Goal: Task Accomplishment & Management: Use online tool/utility

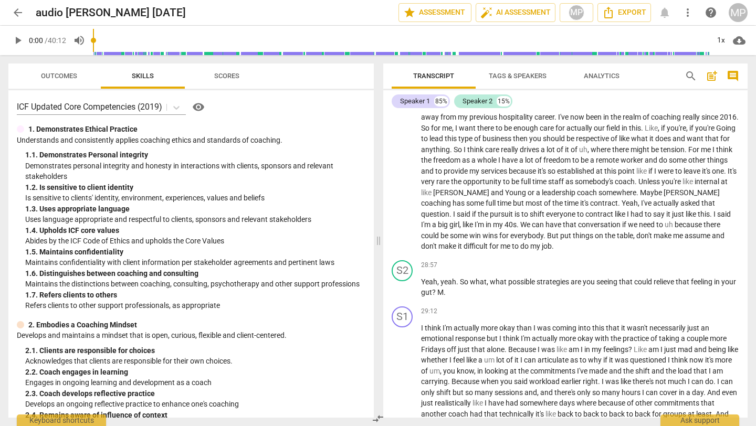
scroll to position [4740, 0]
click at [402, 293] on span "play_arrow" at bounding box center [402, 287] width 13 height 13
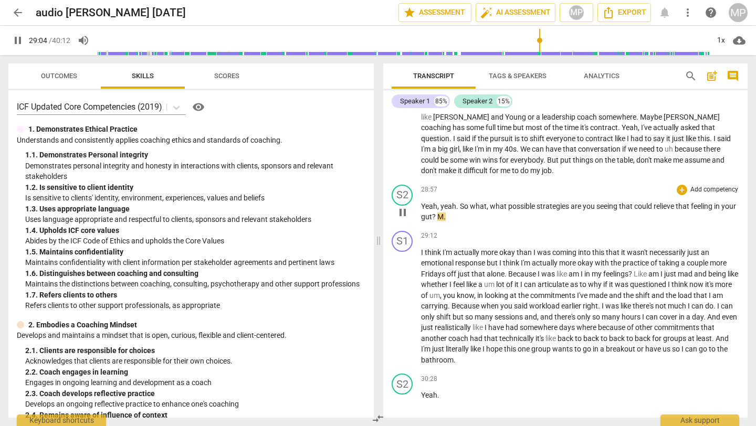
scroll to position [4814, 0]
click at [403, 219] on span "pause" at bounding box center [402, 213] width 13 height 13
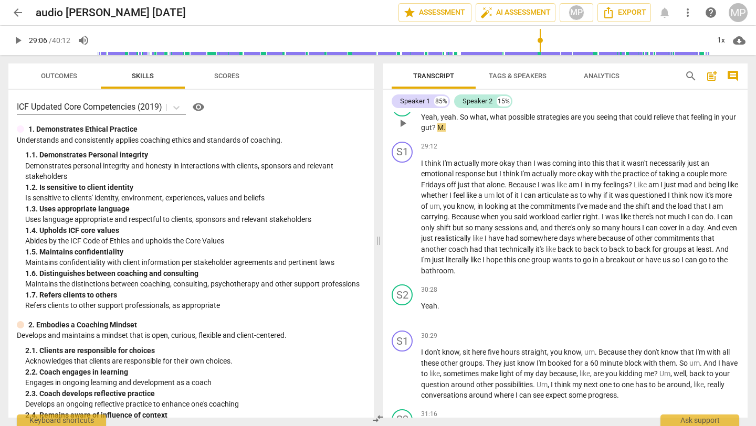
scroll to position [4906, 0]
click at [13, 41] on span "play_arrow" at bounding box center [18, 40] width 13 height 13
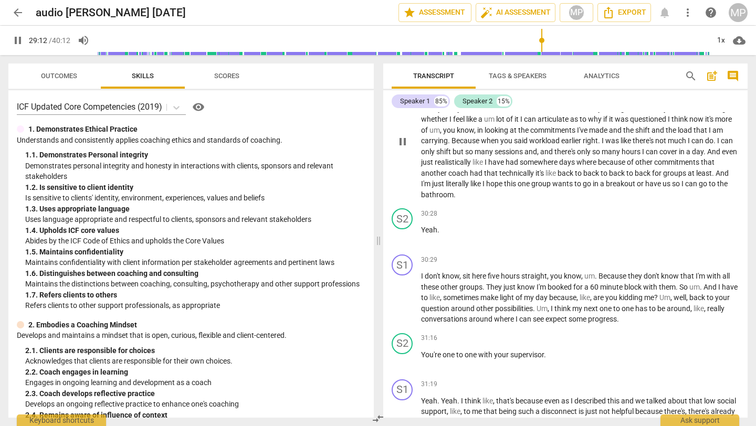
scroll to position [4979, 0]
click at [629, 37] on div "1x" at bounding box center [721, 40] width 20 height 17
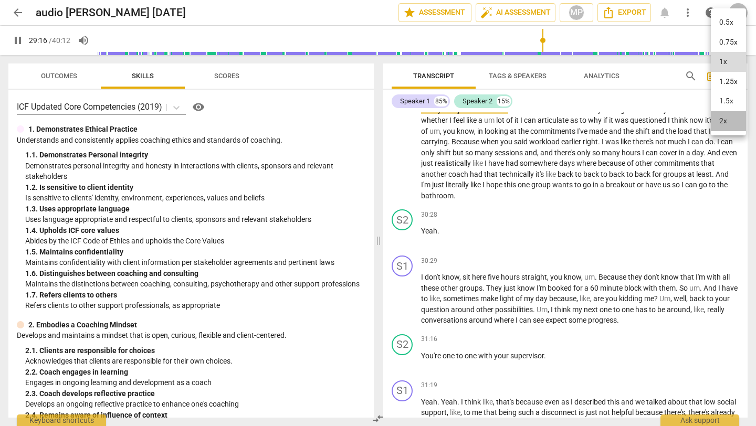
click at [629, 116] on li "2x" at bounding box center [728, 121] width 35 height 20
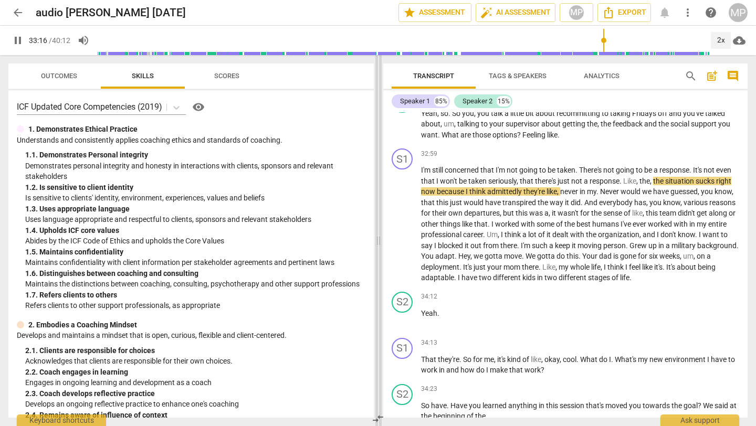
scroll to position [5437, 0]
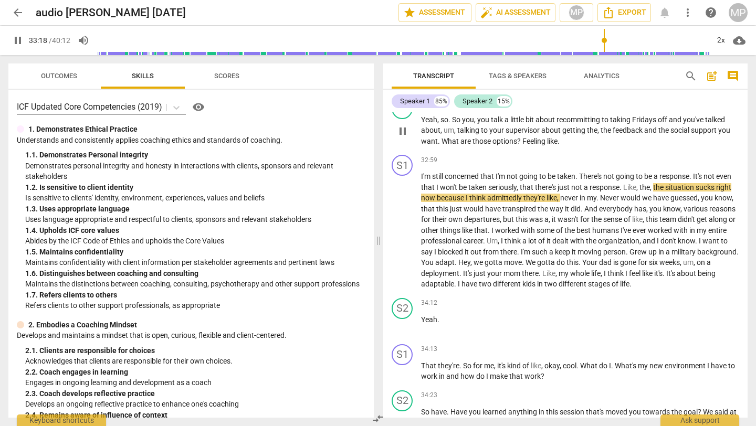
click at [405, 138] on span "pause" at bounding box center [402, 131] width 13 height 13
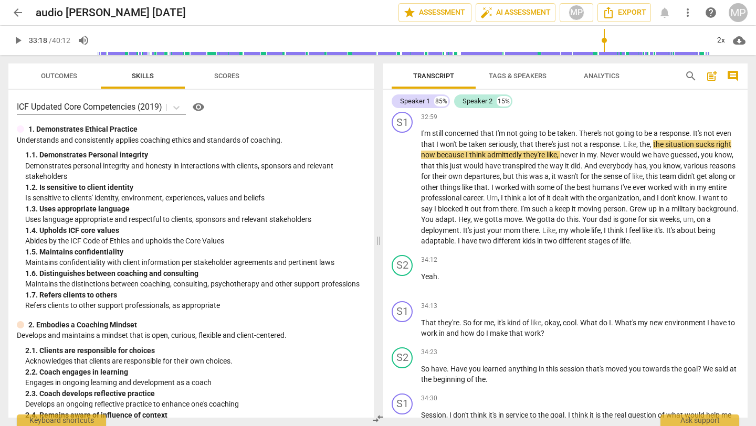
scroll to position [5483, 0]
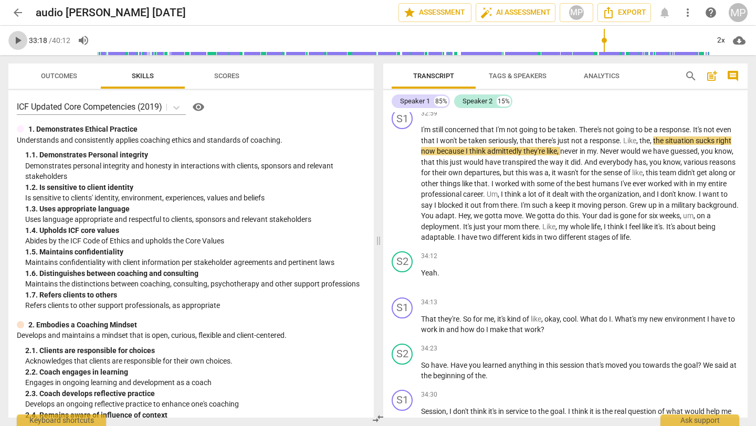
click at [23, 39] on span "play_arrow" at bounding box center [18, 40] width 13 height 13
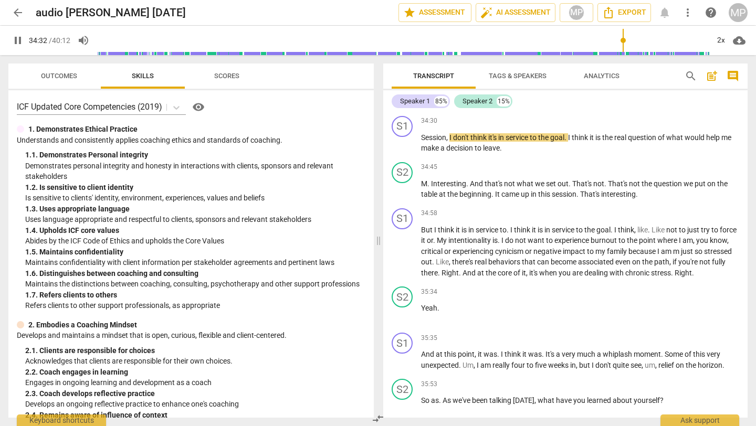
scroll to position [5760, 0]
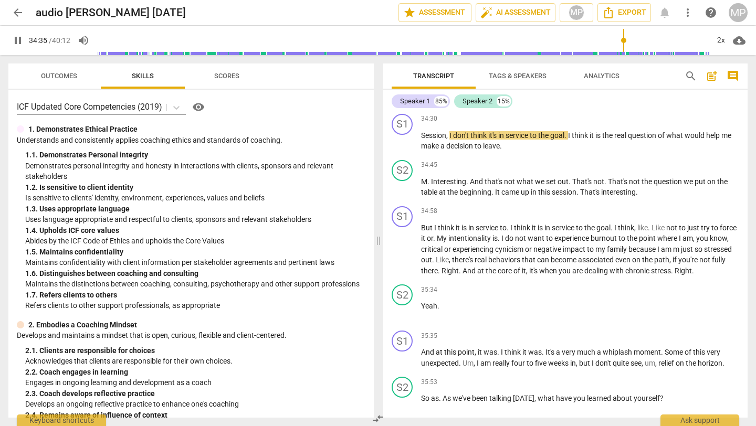
click at [406, 102] on span "pause" at bounding box center [402, 95] width 13 height 13
type input "2076"
click at [629, 78] on div "+" at bounding box center [682, 73] width 10 height 10
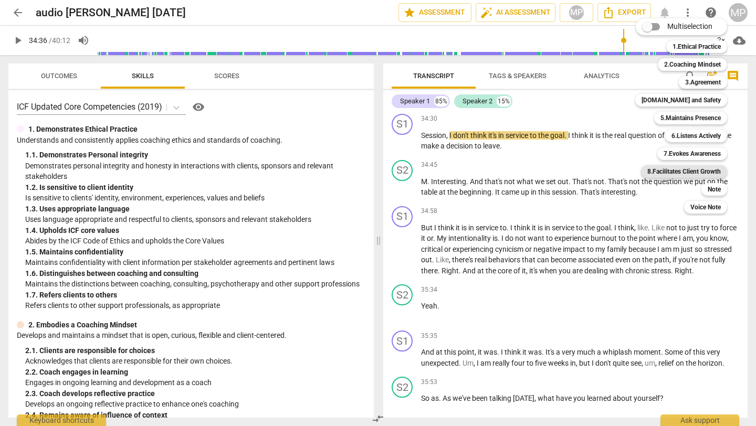
click at [629, 175] on b "8.Facilitates Client Growth" at bounding box center [683, 171] width 73 height 13
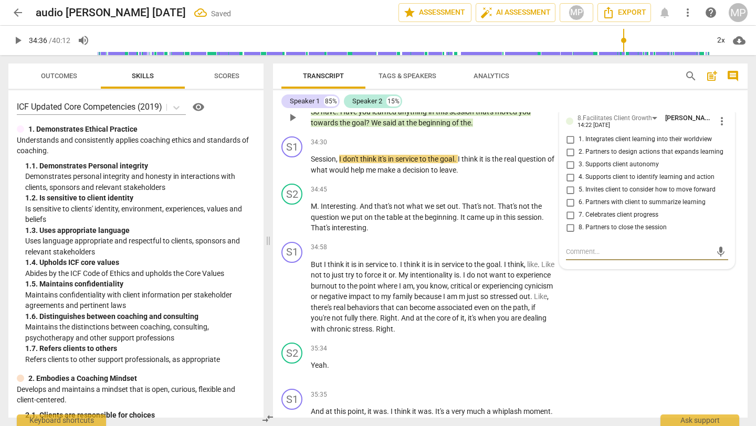
scroll to position [6586, 0]
click at [565, 185] on input "4. Supports client to identify learning and action" at bounding box center [570, 178] width 17 height 13
checkbox input "true"
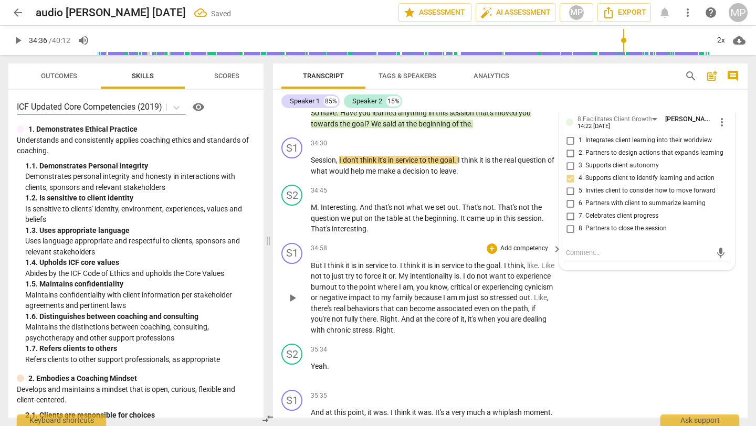
click at [613, 340] on div "S1 play_arrow pause 34:58 + Add competency keyboard_arrow_right But I think it …" at bounding box center [510, 289] width 474 height 101
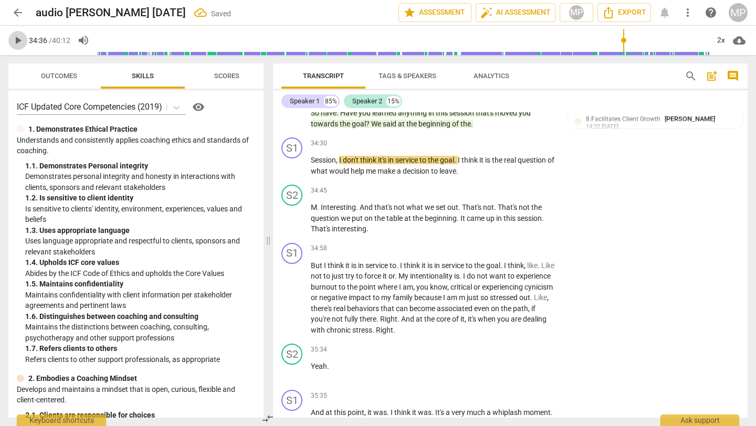
click at [13, 39] on span "play_arrow" at bounding box center [18, 40] width 13 height 13
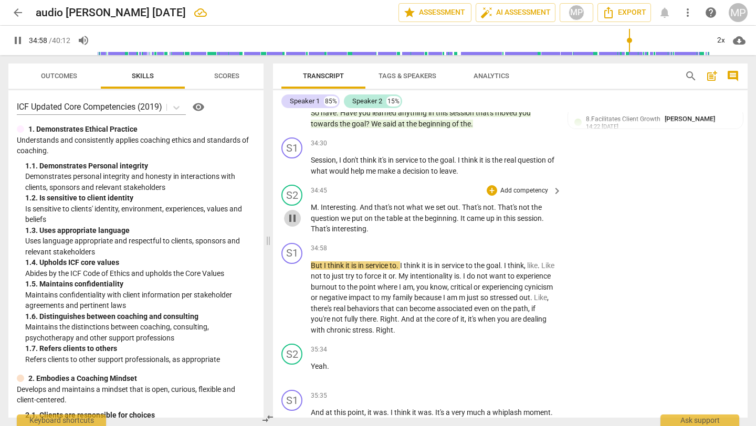
click at [295, 225] on span "pause" at bounding box center [292, 218] width 13 height 13
click at [304, 231] on div "play_arrow pause" at bounding box center [297, 219] width 27 height 26
click at [288, 231] on div "play_arrow pause" at bounding box center [297, 219] width 27 height 26
click at [289, 225] on span "play_arrow" at bounding box center [292, 218] width 13 height 13
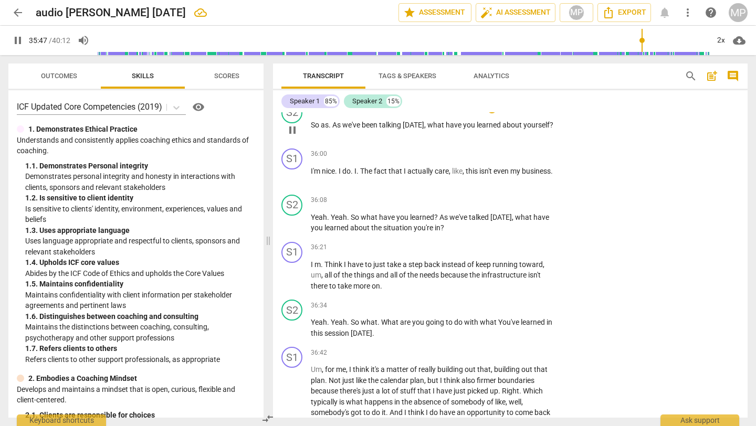
scroll to position [6945, 0]
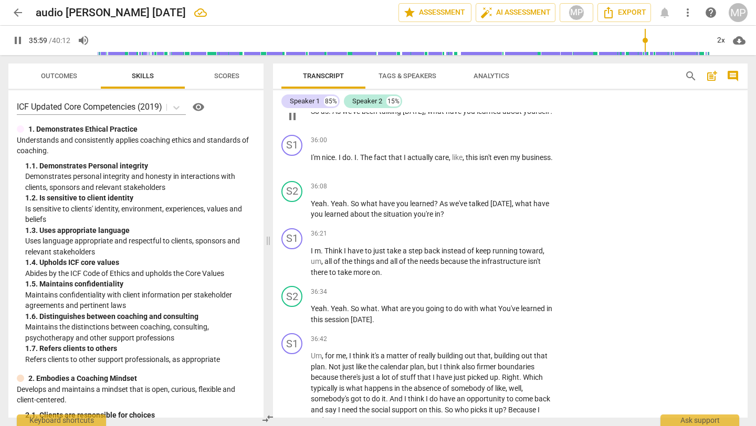
click at [491, 100] on div "+" at bounding box center [492, 94] width 10 height 10
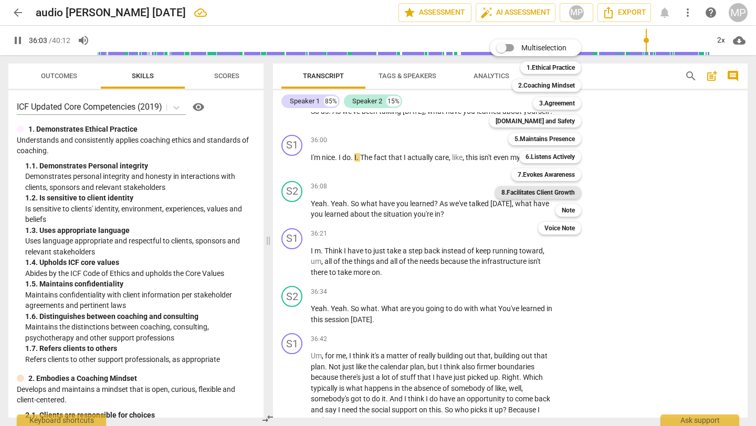
click at [529, 188] on b "8.Facilitates Client Growth" at bounding box center [537, 192] width 73 height 13
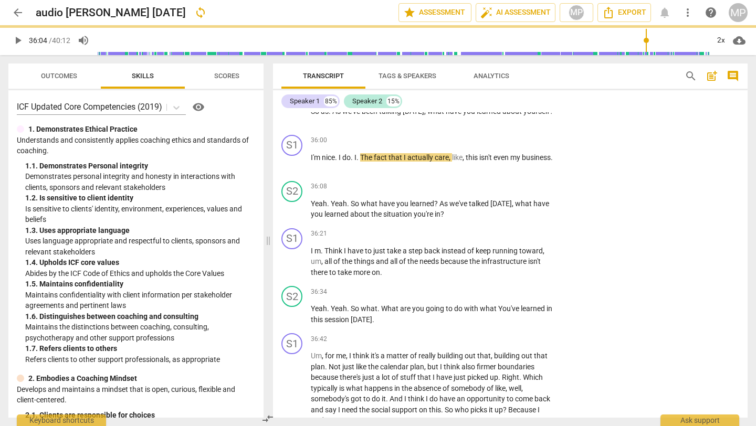
type input "2164"
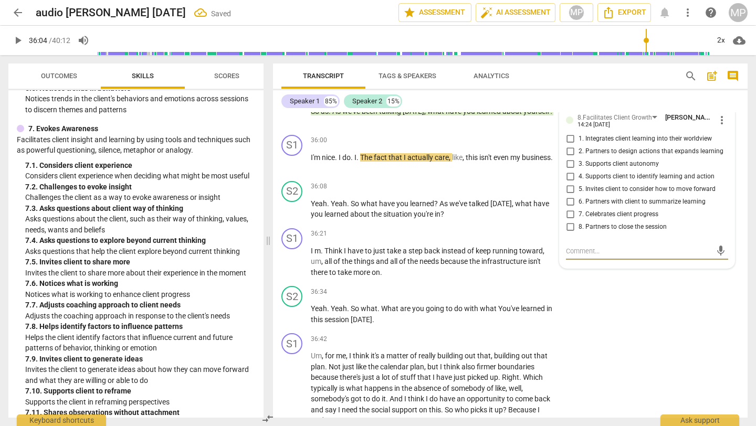
scroll to position [1926, 0]
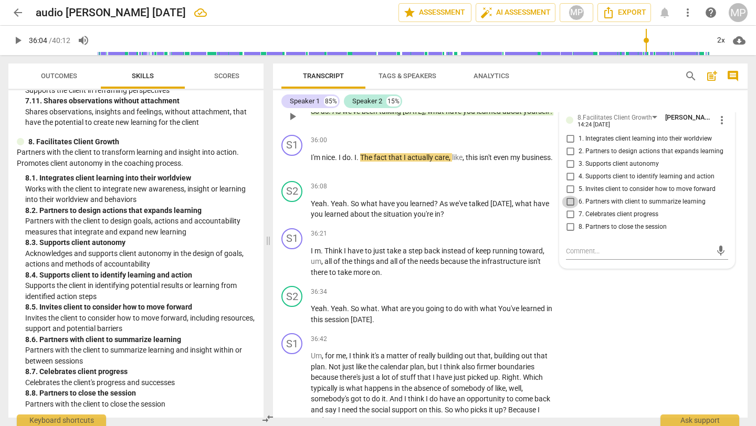
click at [568, 208] on input "6. Partners with client to summarize learning" at bounding box center [570, 202] width 17 height 13
checkbox input "true"
click at [607, 329] on div "S2 play_arrow pause 36:34 + Add competency keyboard_arrow_right Yeah . Yeah . S…" at bounding box center [510, 305] width 474 height 47
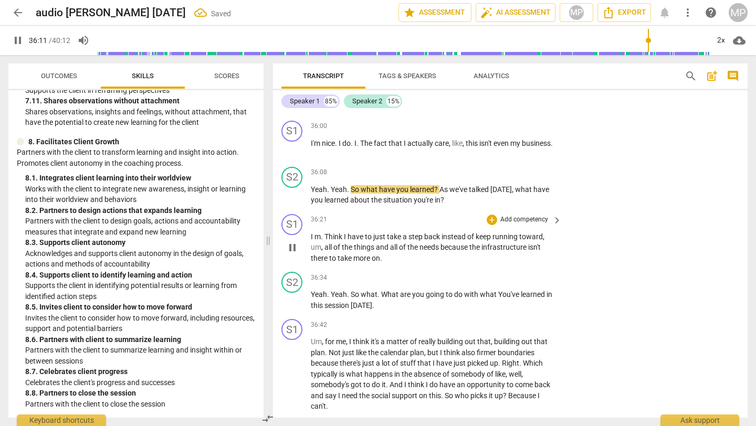
scroll to position [6959, 0]
click at [490, 178] on div "+" at bounding box center [492, 173] width 10 height 10
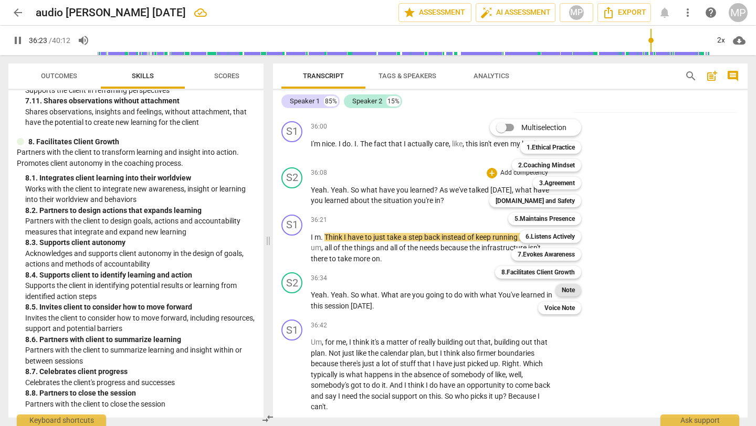
click at [572, 294] on b "Note" at bounding box center [568, 290] width 13 height 13
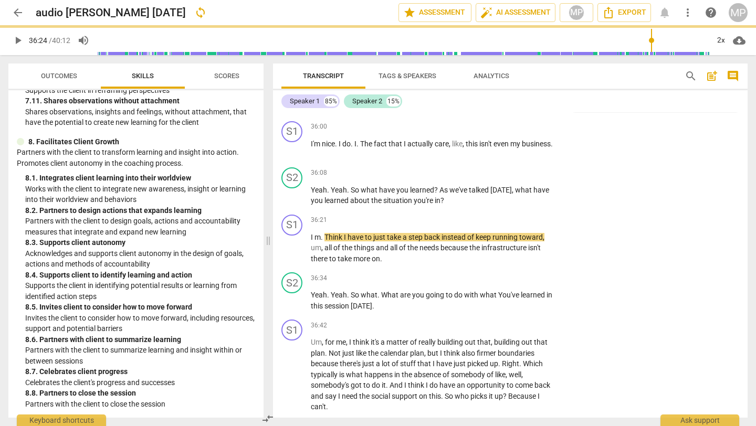
type input "2184"
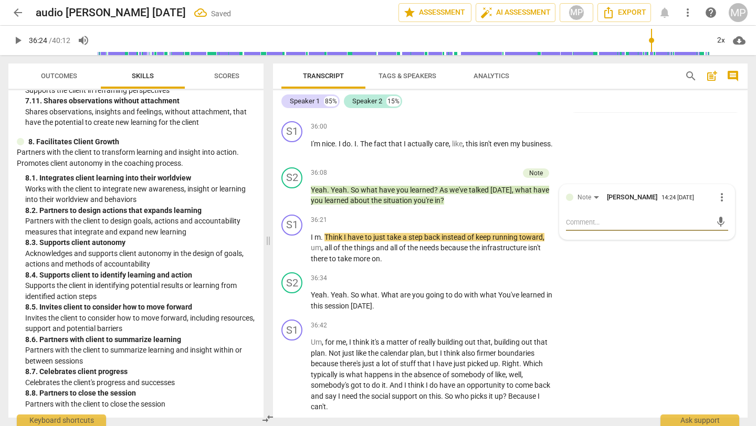
type textarea "S"
type textarea "ST"
type textarea "STA"
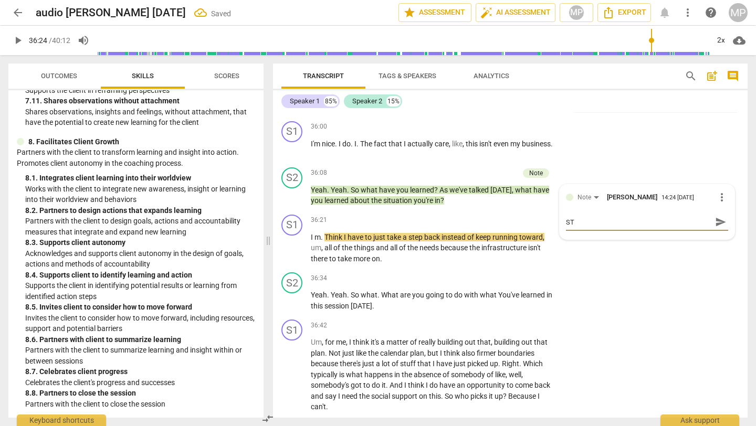
type textarea "STA"
type textarea "STAC"
type textarea "STACK"
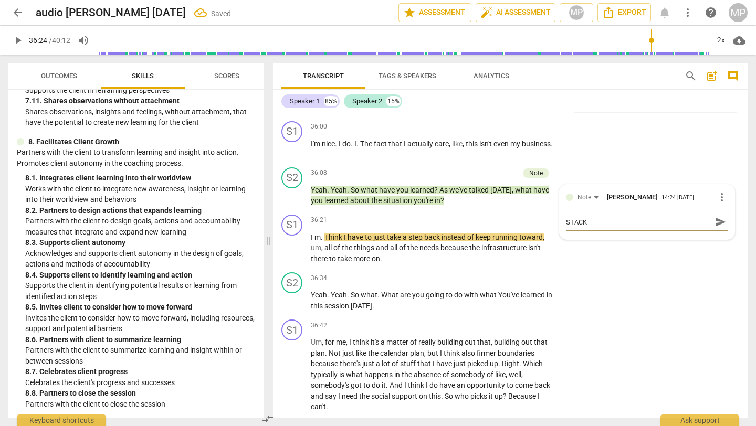
type textarea "STACKE"
type textarea "STACKED"
type textarea "STACKED-"
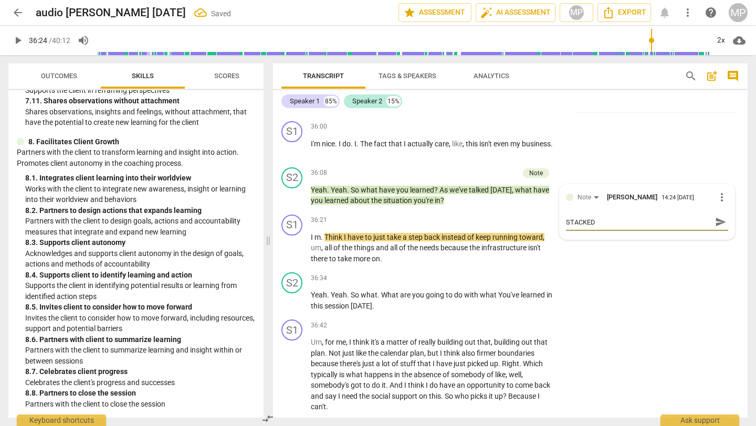
type textarea "STACKED-"
type textarea "STACKED--"
type textarea "STACKED--T"
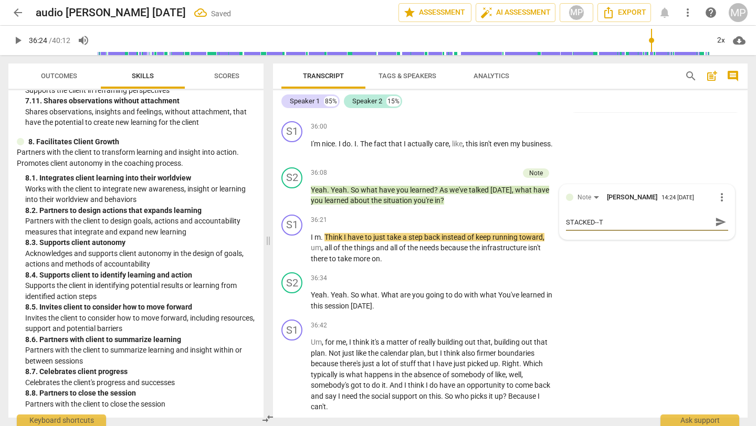
type textarea "STACKED--TR"
type textarea "STACKED--TRA"
type textarea "STACKED--[PERSON_NAME]"
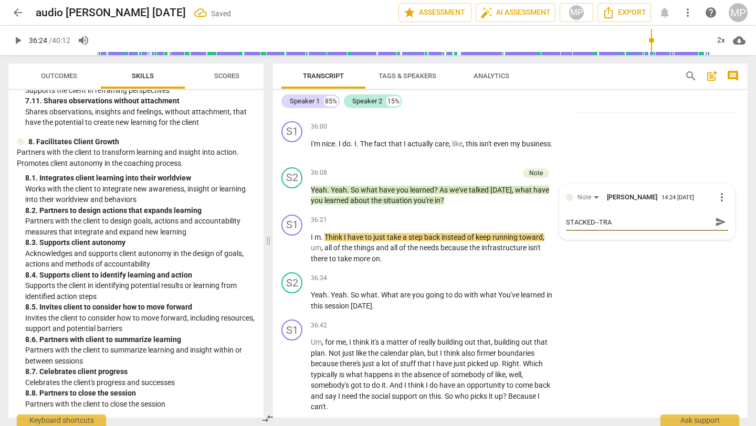
type textarea "STACKED--[PERSON_NAME]"
type textarea "STACKED--TRANS"
type textarea "STACKED--TRANSC"
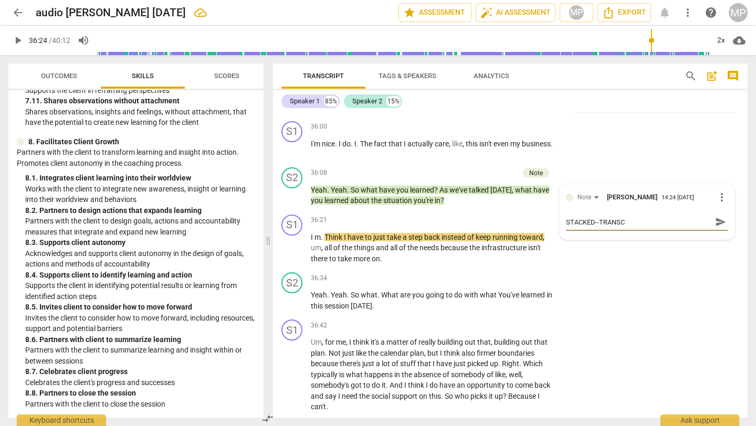
type textarea "STACKED--TRANSCR"
type textarea "STACKED--TRANSCRI"
type textarea "STACKED--TRANSCRIP"
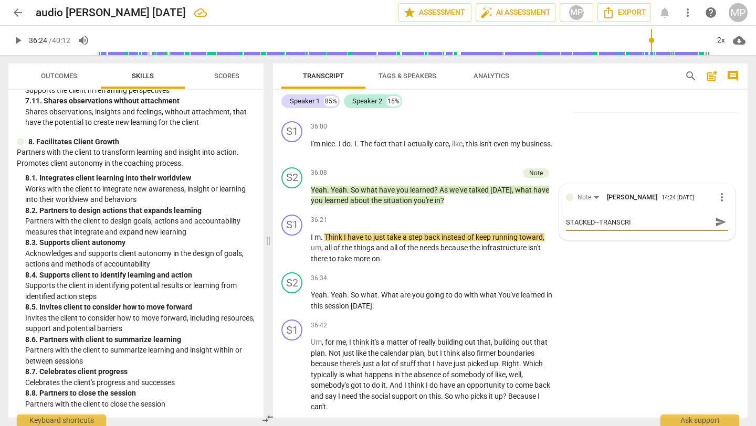
type textarea "STACKED--TRANSCRIP"
type textarea "STACKED--TRANSCRIPT"
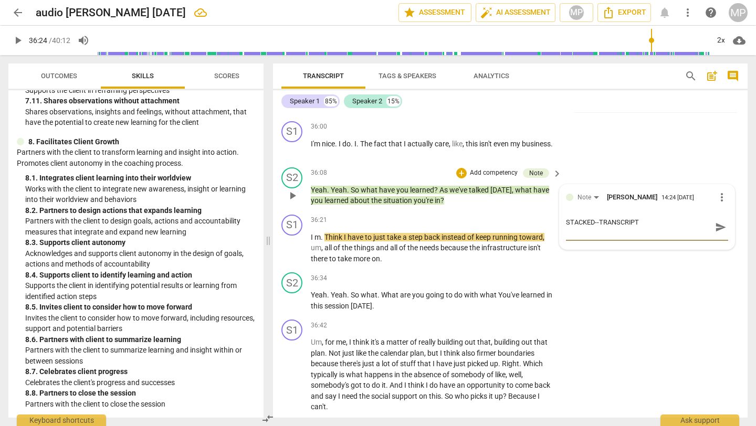
click at [629, 233] on span "send" at bounding box center [721, 228] width 12 height 12
click at [13, 35] on span "play_arrow" at bounding box center [18, 40] width 13 height 13
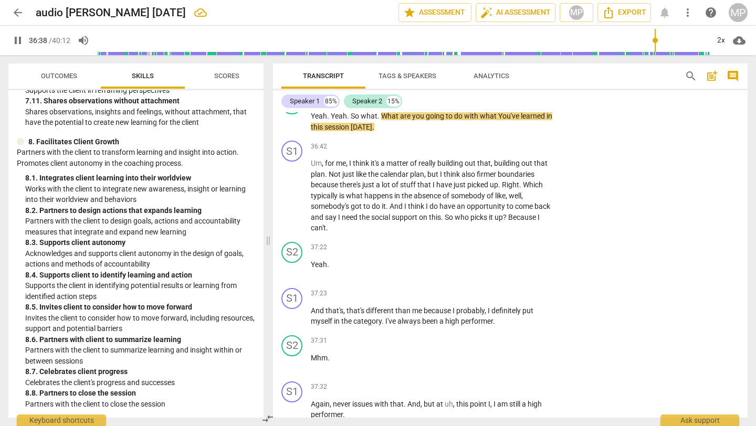
scroll to position [7150, 0]
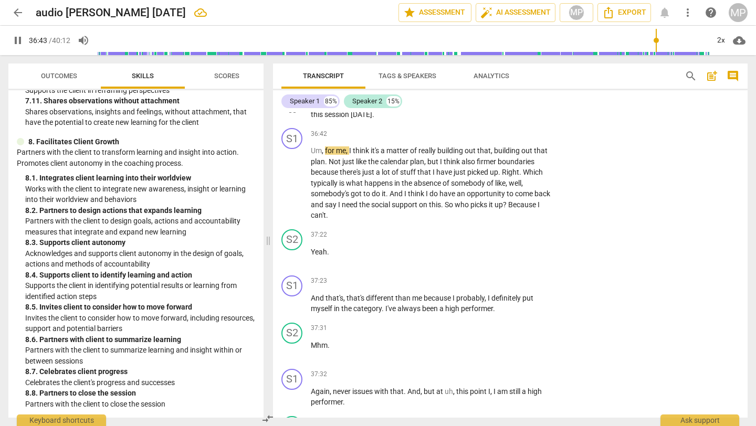
click at [491, 92] on div "+" at bounding box center [492, 86] width 10 height 10
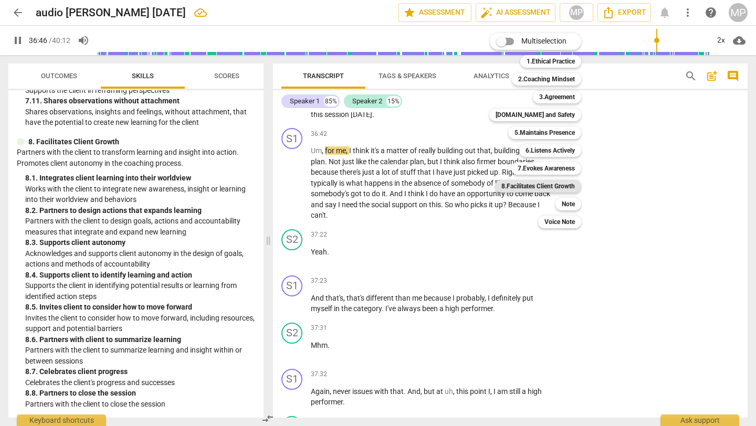
click at [561, 185] on b "8.Facilitates Client Growth" at bounding box center [537, 186] width 73 height 13
type input "2207"
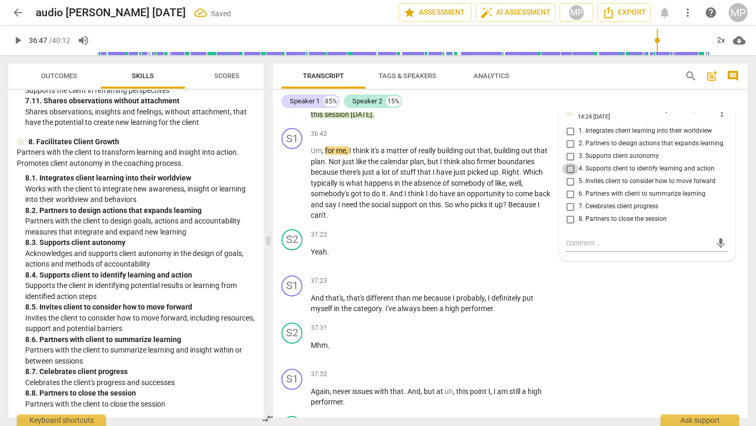
click at [567, 175] on input "4. Supports client to identify learning and action" at bounding box center [570, 169] width 17 height 13
checkbox input "true"
click at [567, 188] on input "5. Invites client to consider how to move forward" at bounding box center [570, 181] width 17 height 13
checkbox input "true"
click at [563, 260] on div "8.Facilitates Client Growth [PERSON_NAME] 14:24 [DATE] more_vert 1. Integrates …" at bounding box center [647, 179] width 175 height 162
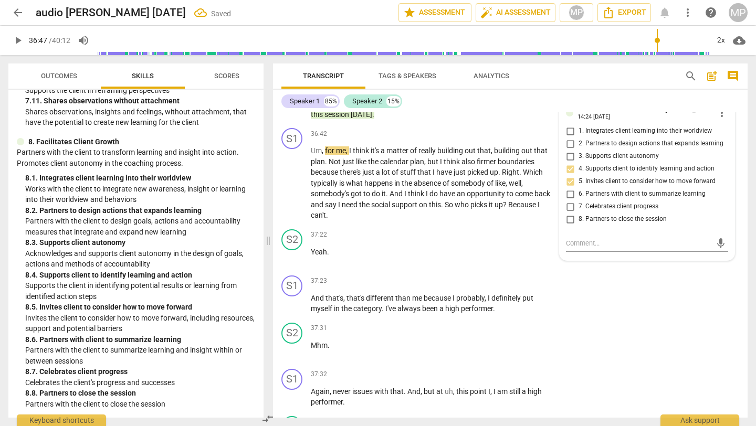
click at [16, 38] on span "play_arrow" at bounding box center [18, 40] width 13 height 13
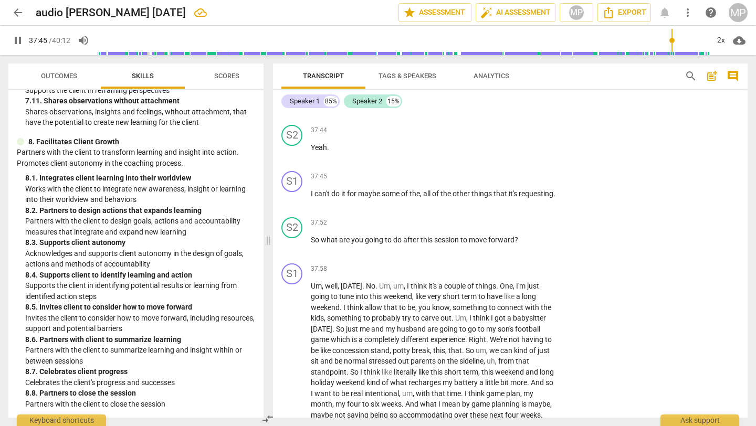
scroll to position [7536, 0]
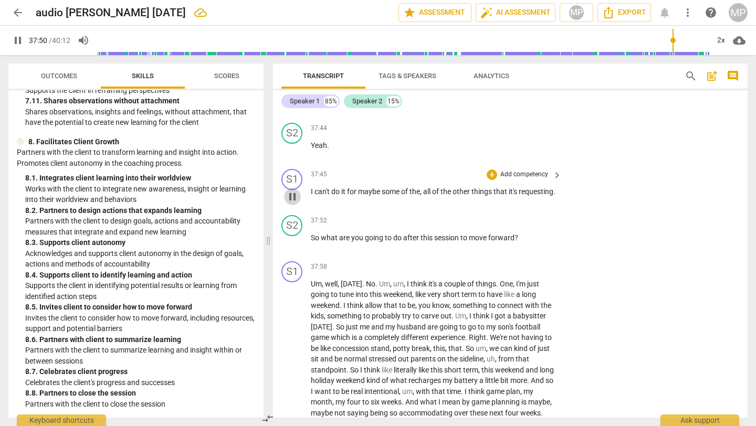
click at [297, 203] on span "pause" at bounding box center [292, 197] width 13 height 13
click at [289, 203] on span "play_arrow" at bounding box center [292, 197] width 13 height 13
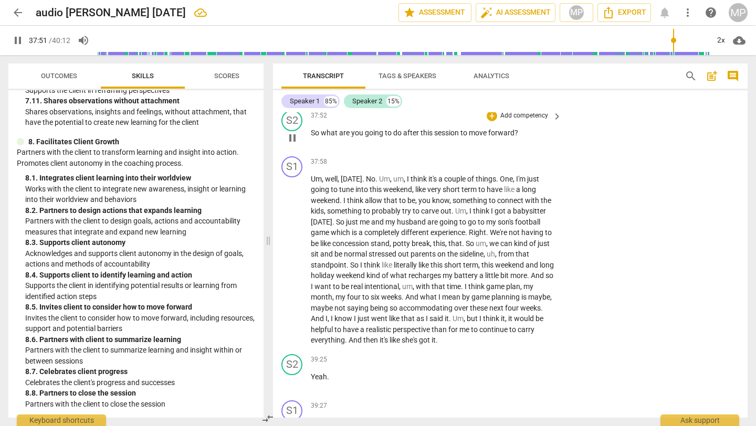
scroll to position [7645, 0]
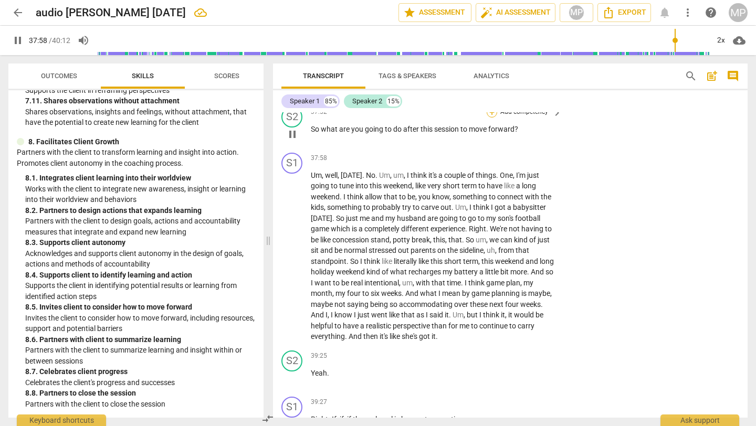
click at [488, 118] on div "+" at bounding box center [492, 112] width 10 height 10
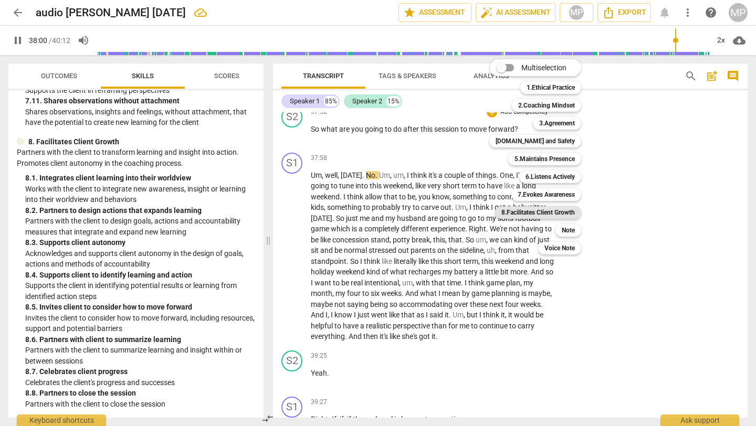
click at [532, 213] on b "8.Facilitates Client Growth" at bounding box center [537, 212] width 73 height 13
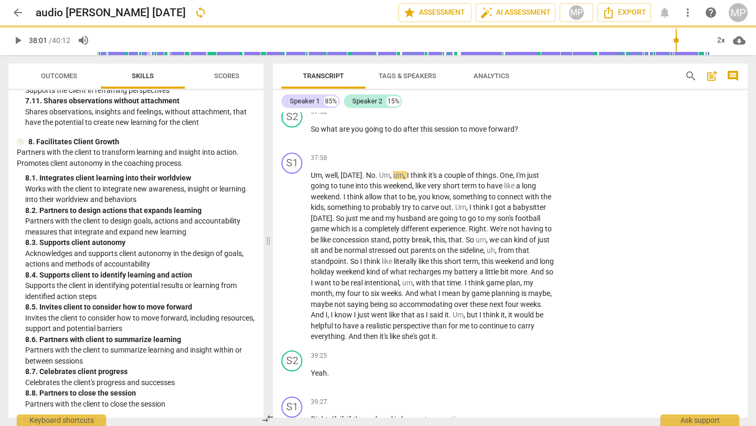
type input "2282"
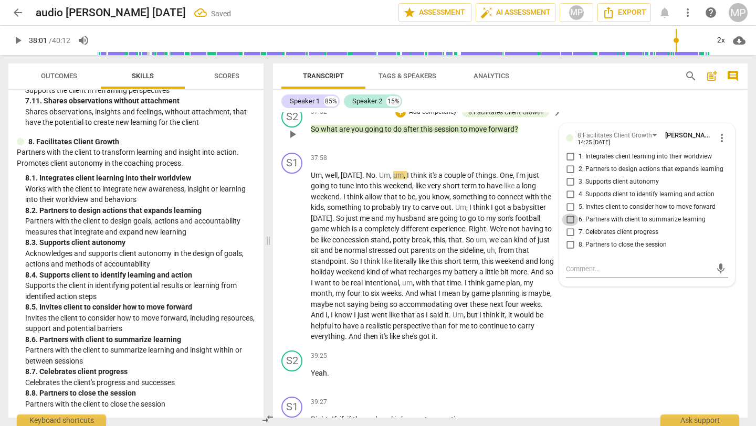
click at [567, 226] on input "6. Partners with client to summarize learning" at bounding box center [570, 220] width 17 height 13
checkbox input "true"
click at [565, 214] on input "5. Invites client to consider how to move forward" at bounding box center [570, 207] width 17 height 13
checkbox input "true"
click at [608, 102] on div "S1 play_arrow pause 37:45 + Add competency keyboard_arrow_right I can't do it f…" at bounding box center [510, 79] width 474 height 46
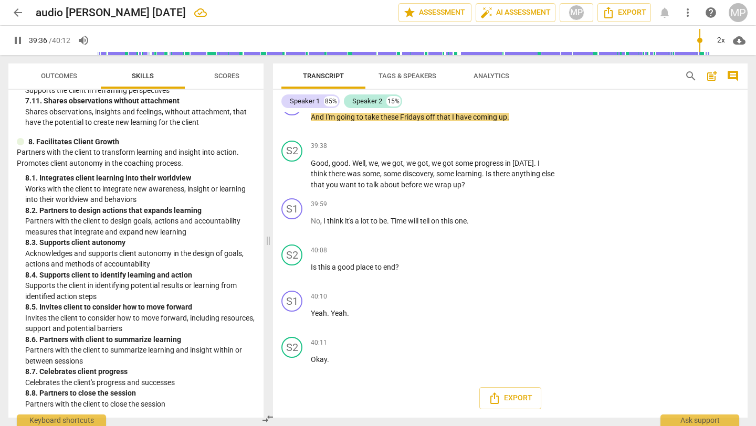
scroll to position [8085, 0]
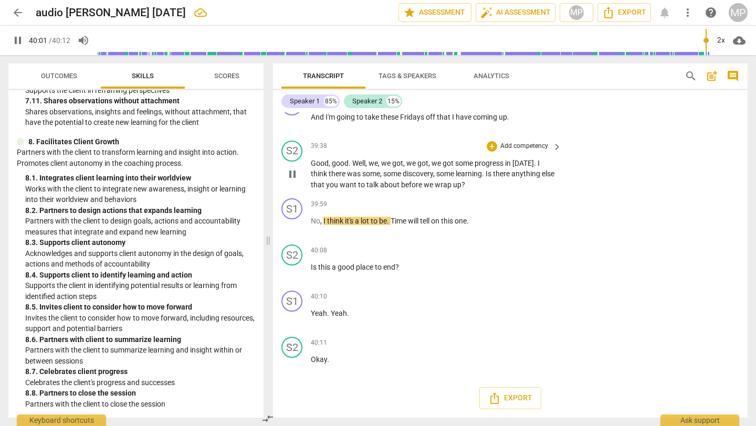
click at [291, 172] on span "pause" at bounding box center [292, 174] width 13 height 13
type input "2402"
click at [488, 144] on div "+" at bounding box center [492, 146] width 10 height 10
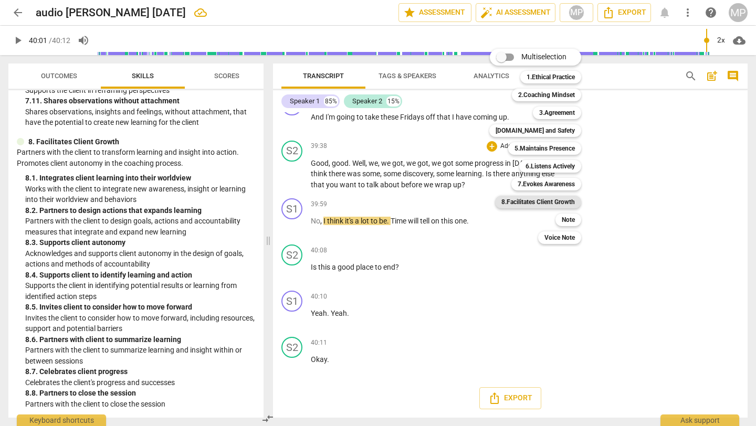
click at [541, 203] on b "8.Facilitates Client Growth" at bounding box center [537, 202] width 73 height 13
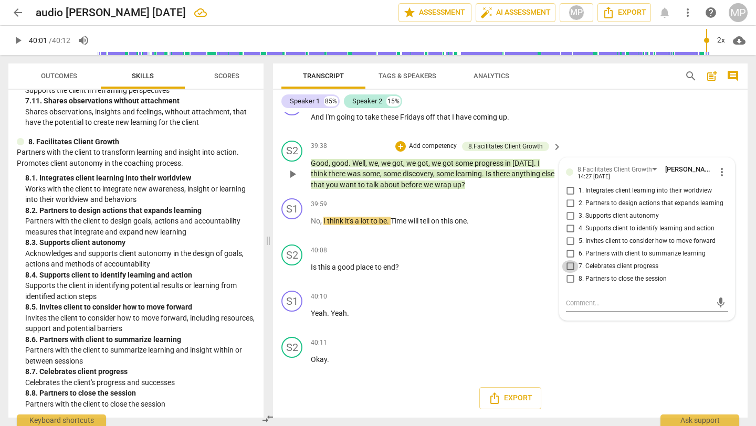
click at [570, 268] on input "7. Celebrates client progress" at bounding box center [570, 266] width 17 height 13
checkbox input "true"
click at [602, 118] on div "S1 play_arrow pause 39:34 + Add competency keyboard_arrow_right And I'm going t…" at bounding box center [510, 113] width 474 height 46
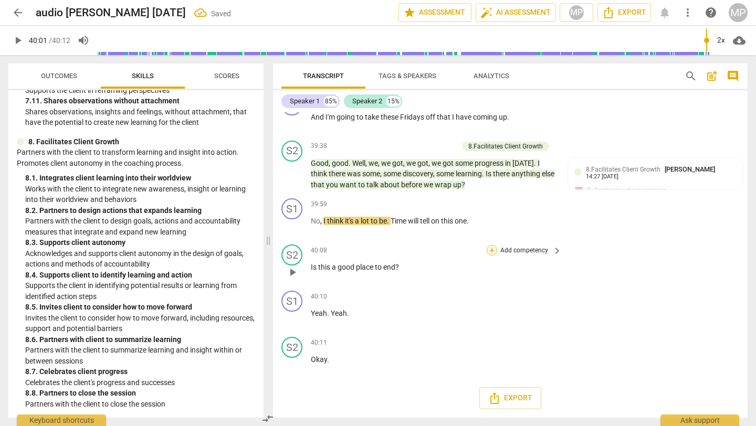
click at [491, 248] on div "+" at bounding box center [492, 250] width 10 height 10
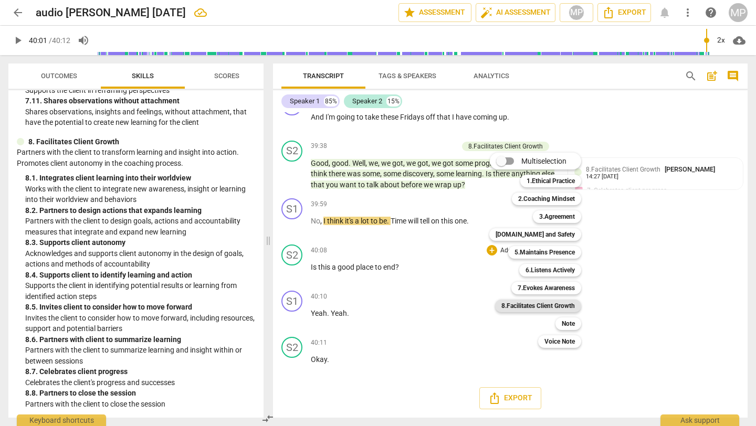
click at [530, 307] on b "8.Facilitates Client Growth" at bounding box center [537, 306] width 73 height 13
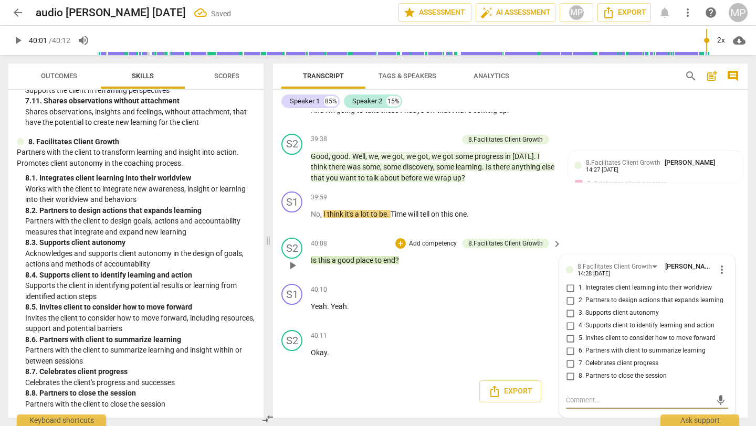
click at [571, 351] on input "8. Partners to close the session" at bounding box center [570, 376] width 17 height 13
checkbox input "true"
